Goal: Transaction & Acquisition: Purchase product/service

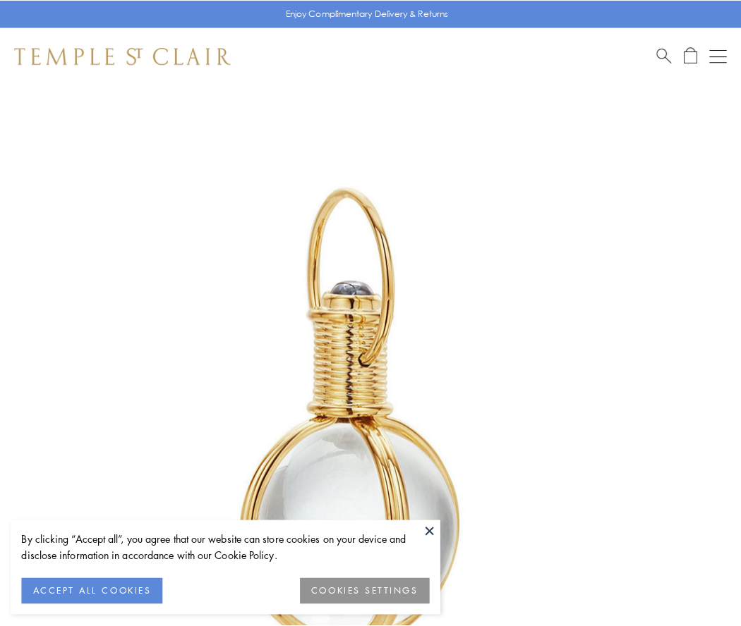
scroll to position [368, 0]
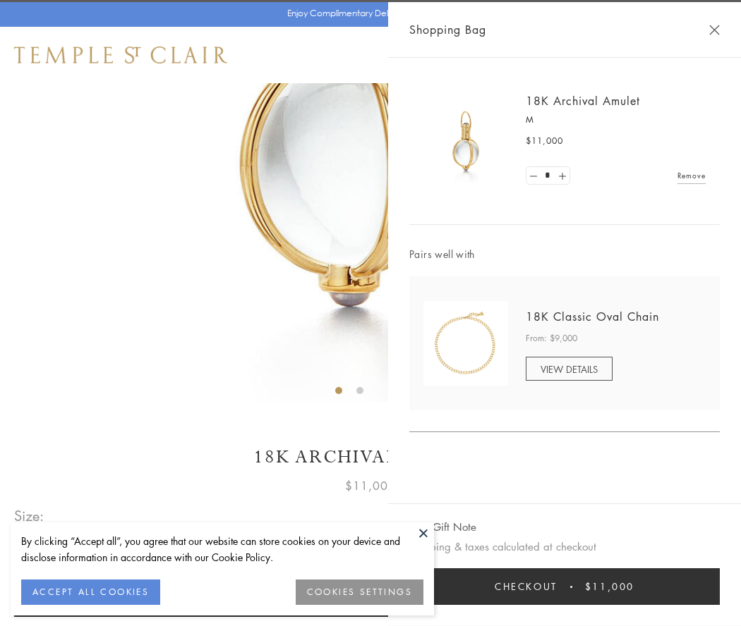
click at [564, 587] on button "Checkout $11,000" at bounding box center [564, 586] width 310 height 37
